Goal: Use online tool/utility: Utilize a website feature to perform a specific function

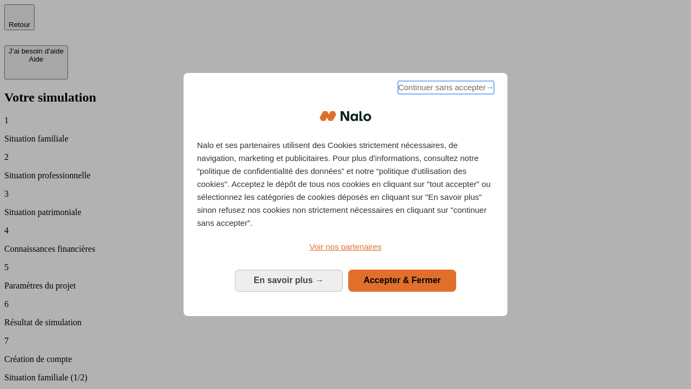
click at [445, 89] on span "Continuer sans accepter →" at bounding box center [446, 87] width 96 height 13
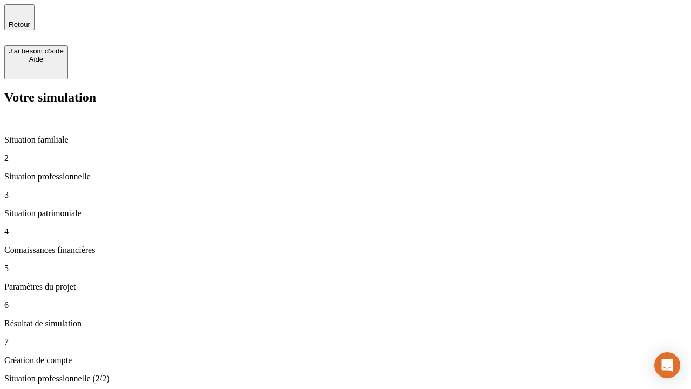
type input "30 000"
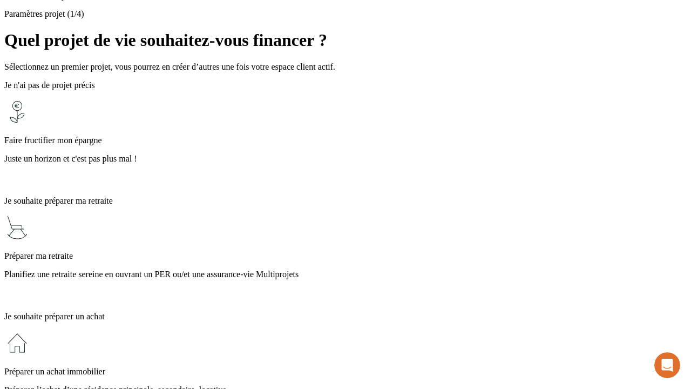
scroll to position [10, 0]
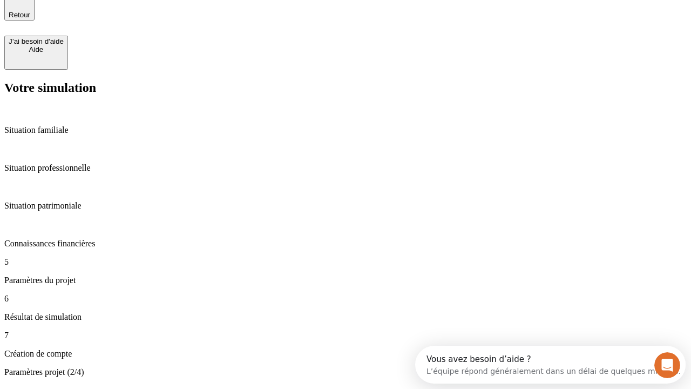
type input "25"
type input "1 000"
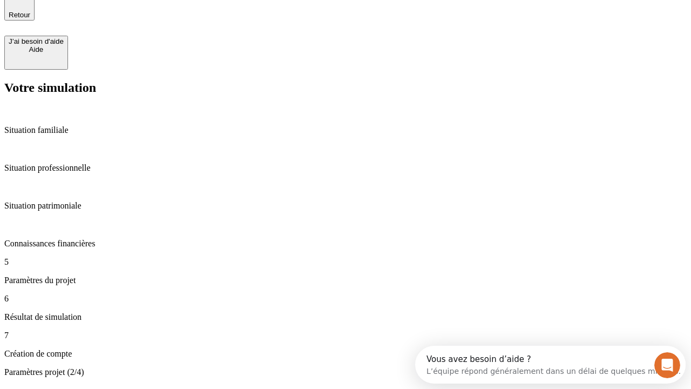
type input "640"
